Goal: Task Accomplishment & Management: Manage account settings

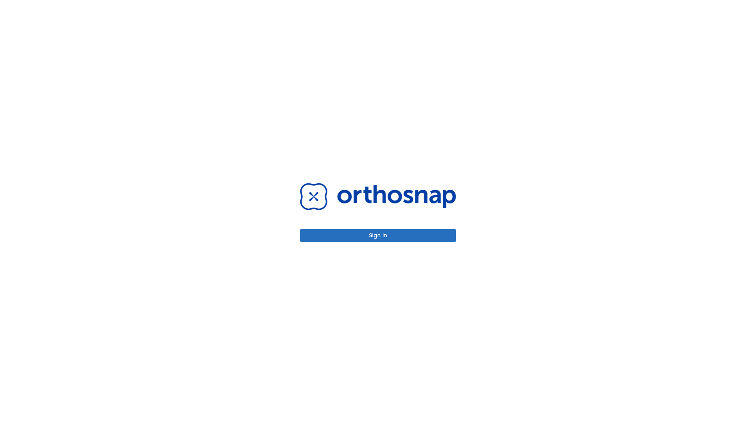
click at [378, 235] on button "Sign in" at bounding box center [378, 235] width 156 height 13
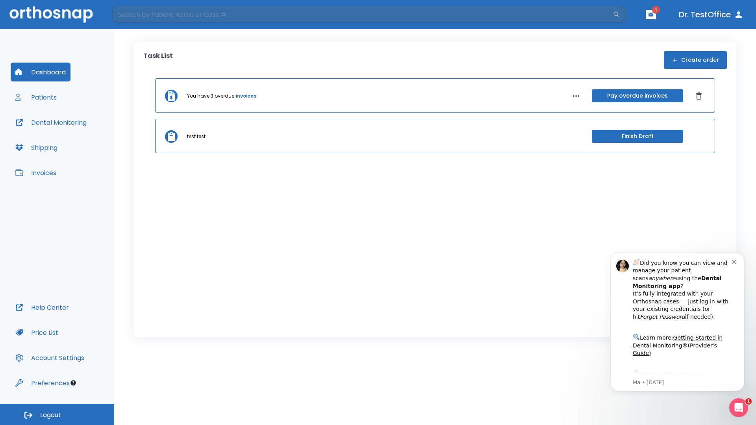
click at [57, 414] on span "Logout" at bounding box center [50, 415] width 21 height 9
